Goal: Task Accomplishment & Management: Use online tool/utility

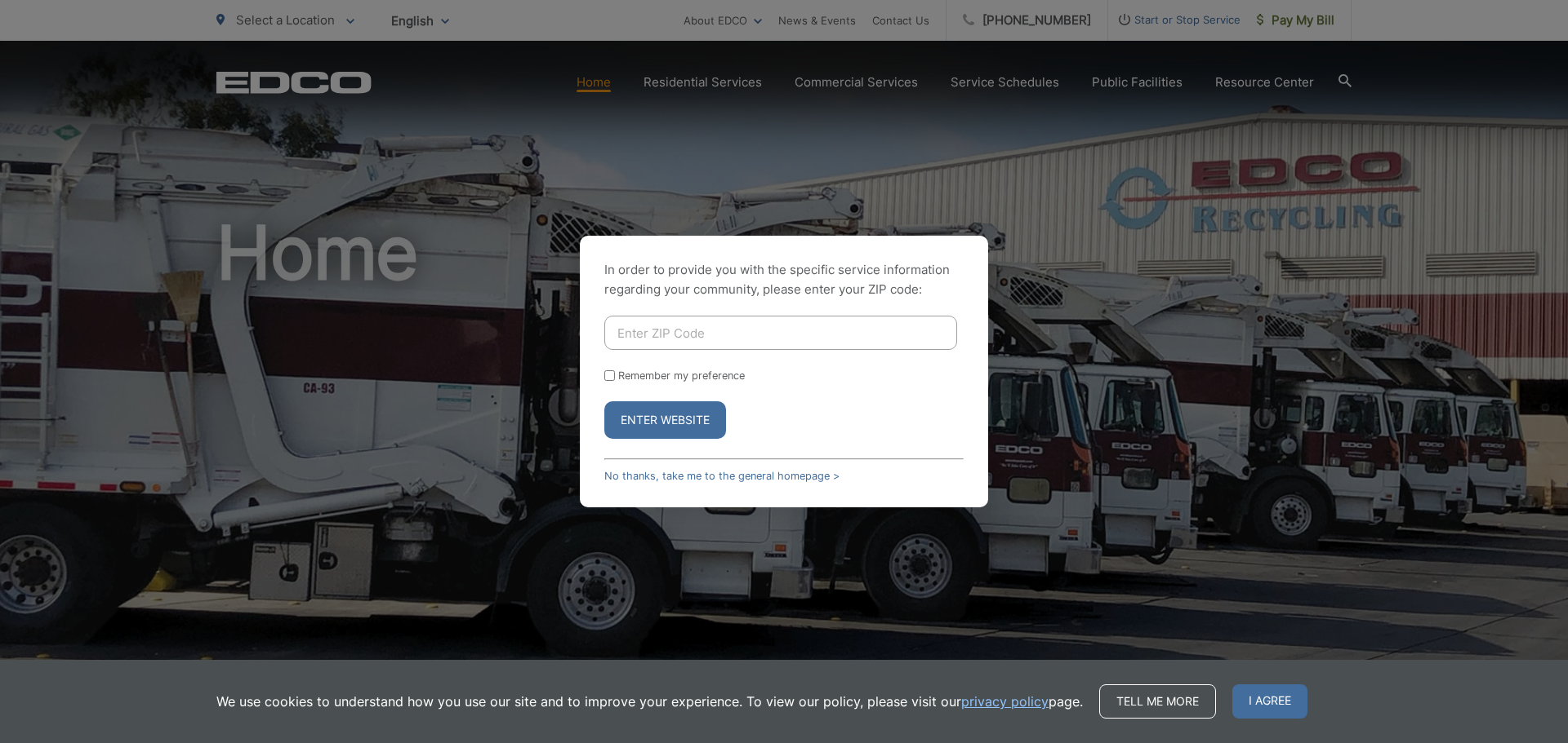
click at [705, 335] on input "Enter ZIP Code" at bounding box center [781, 333] width 353 height 34
type input "92064"
click at [646, 446] on div "In order to provide you with the specific service information regarding your co…" at bounding box center [784, 372] width 408 height 272
click at [664, 428] on button "Enter Website" at bounding box center [665, 420] width 122 height 37
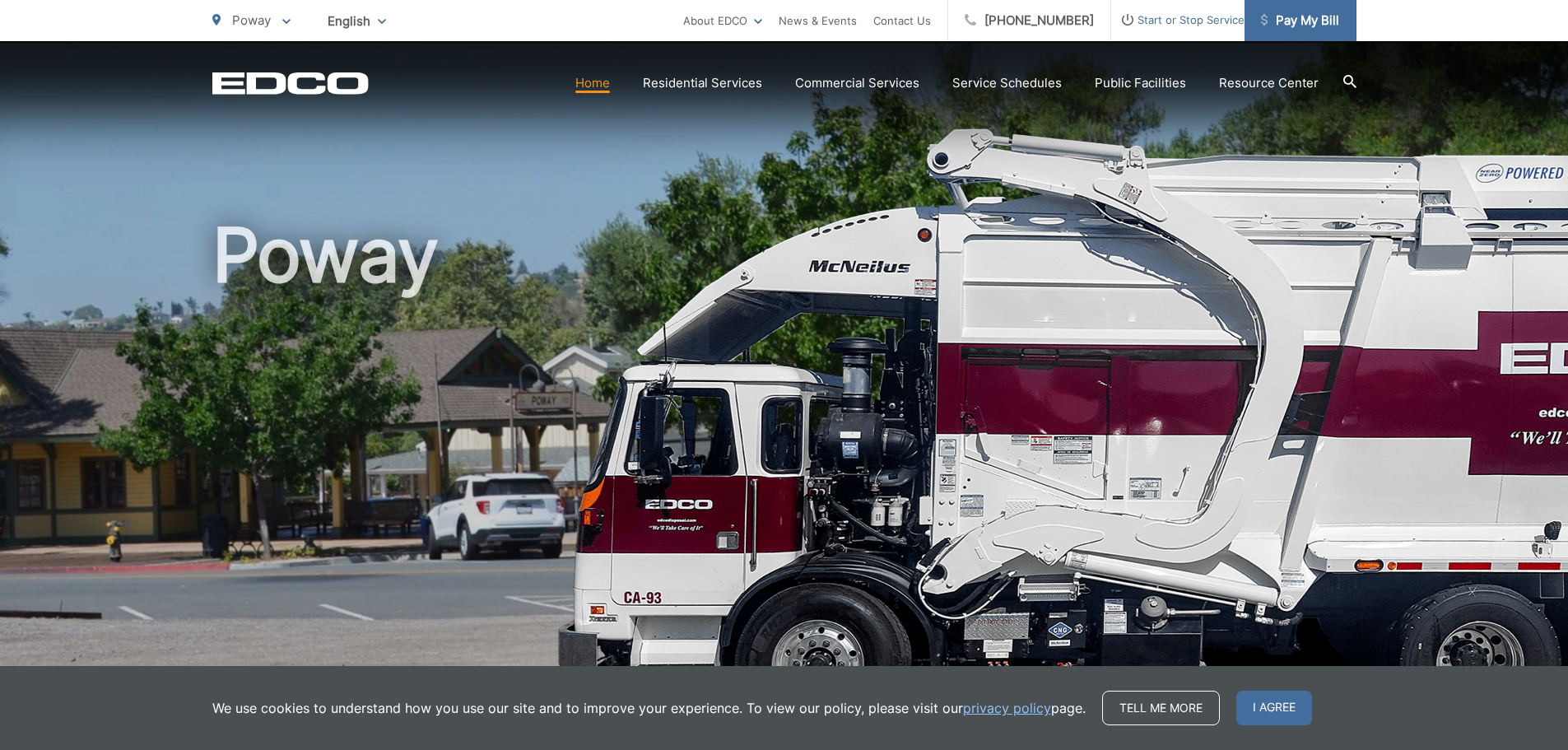
click at [1320, 12] on span "Pay My Bill" at bounding box center [1300, 20] width 78 height 20
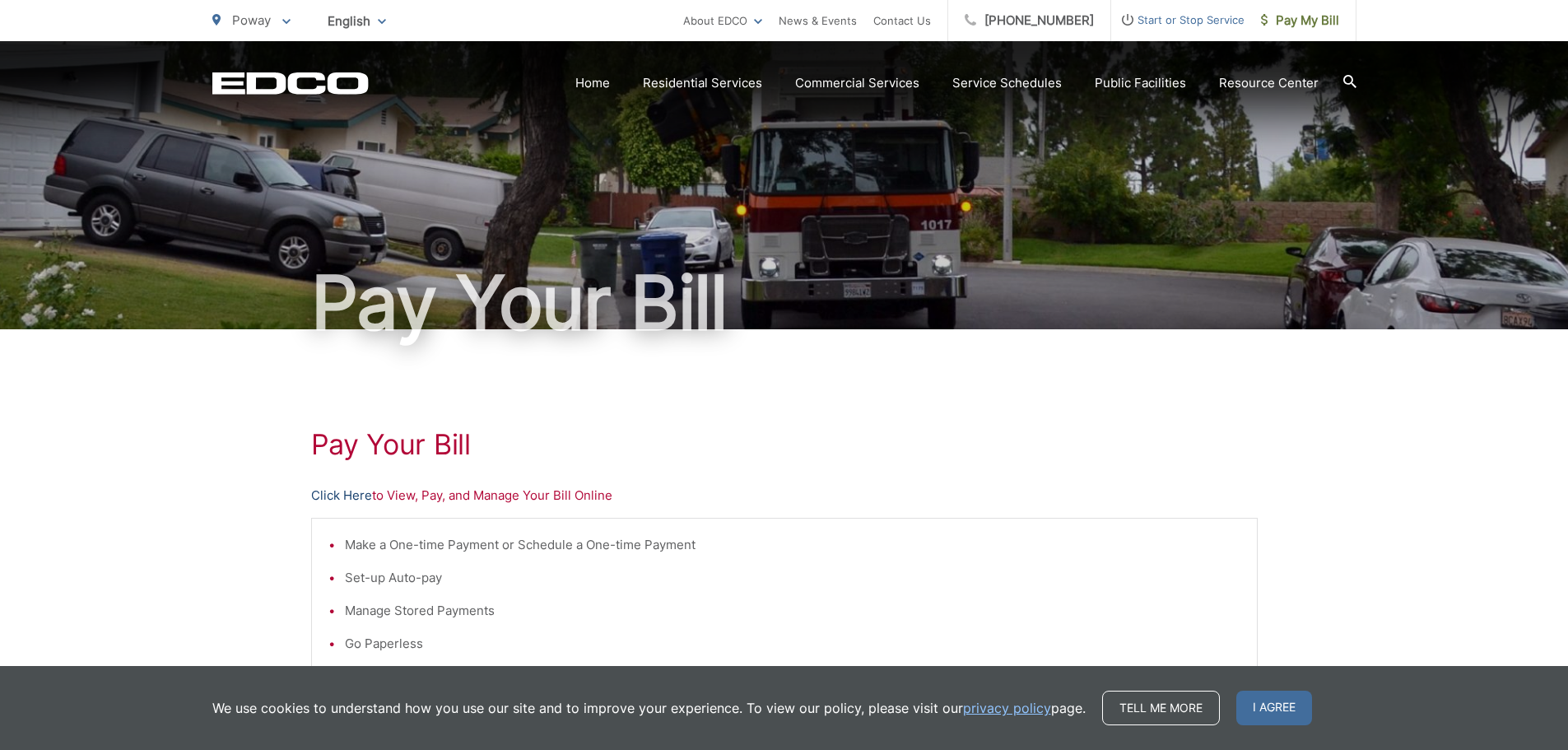
click at [345, 498] on link "Click Here" at bounding box center [341, 495] width 61 height 20
